Goal: Find specific page/section: Find specific page/section

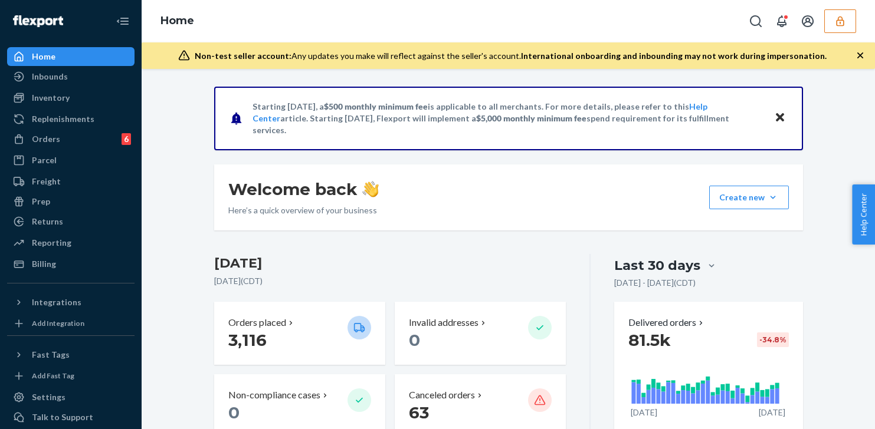
click at [846, 20] on button "button" at bounding box center [840, 21] width 32 height 24
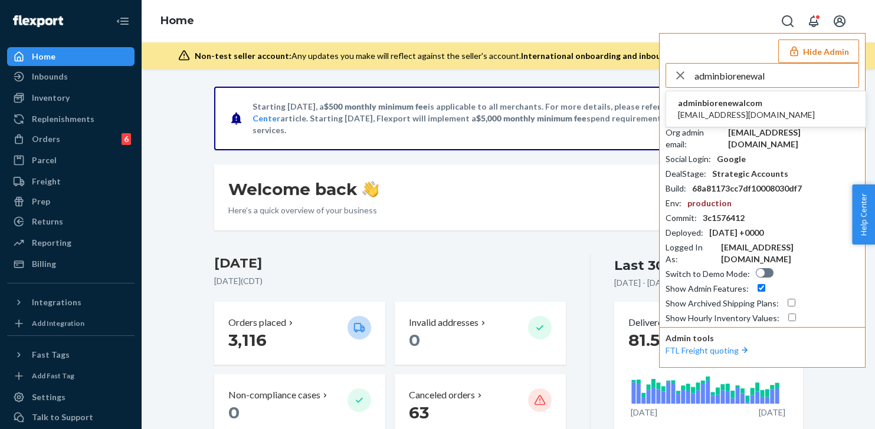
type input "adminbiorenewal"
click at [794, 100] on li "adminbiorenewalcom admin@biorenewal.com" at bounding box center [765, 109] width 199 height 36
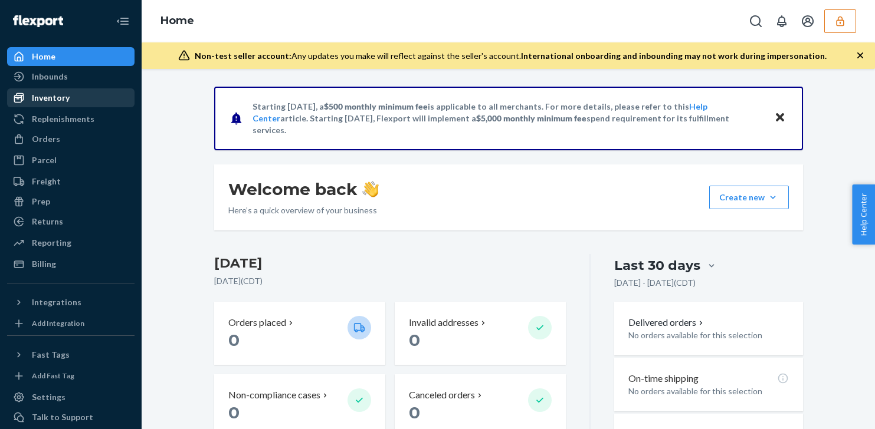
click at [106, 95] on div "Inventory" at bounding box center [70, 98] width 125 height 17
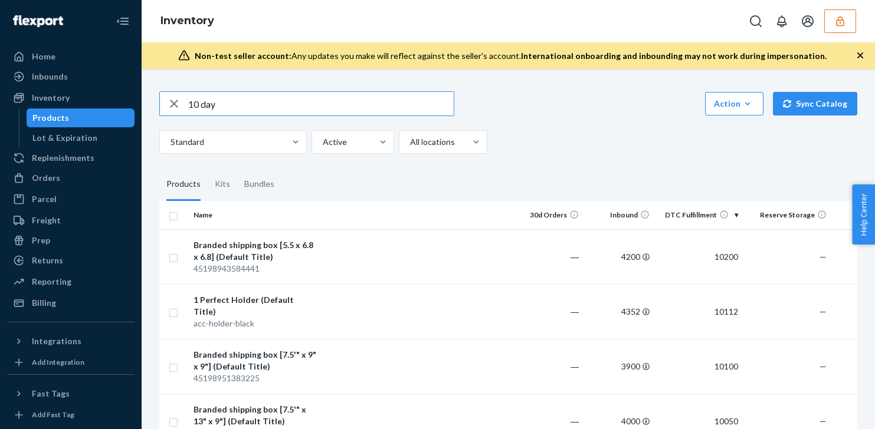
type input "10 day"
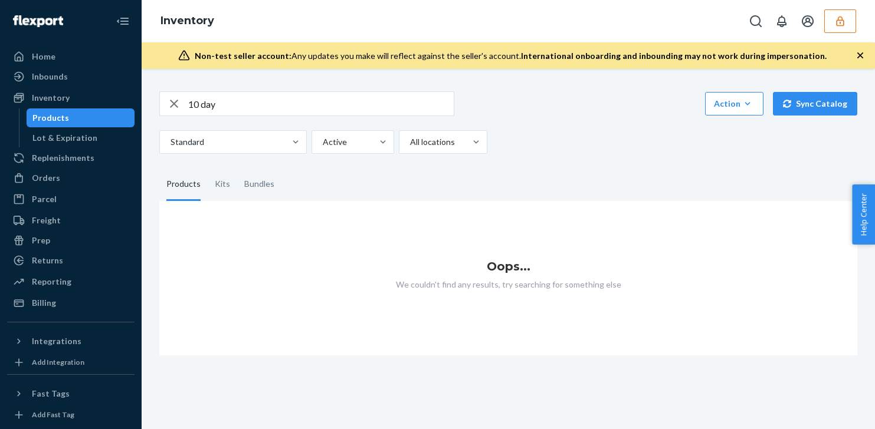
click at [275, 103] on input "10 day" at bounding box center [320, 104] width 265 height 24
type input "2"
click at [516, 108] on div "Action Create product Create kit or bundle Bulk create products Bulk update pro…" at bounding box center [508, 103] width 698 height 25
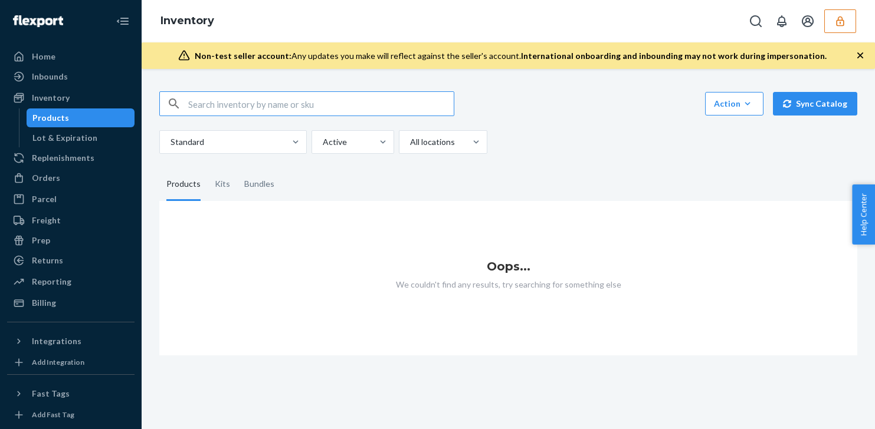
click at [397, 107] on input "text" at bounding box center [320, 104] width 265 height 24
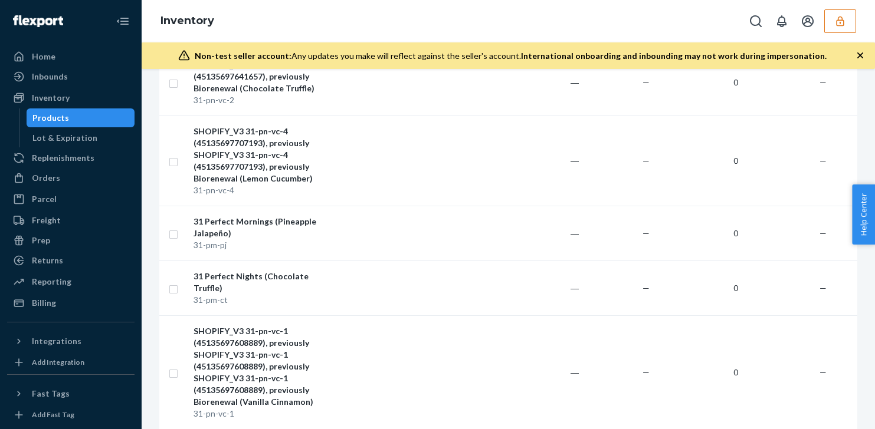
scroll to position [939, 0]
